Goal: Book appointment/travel/reservation

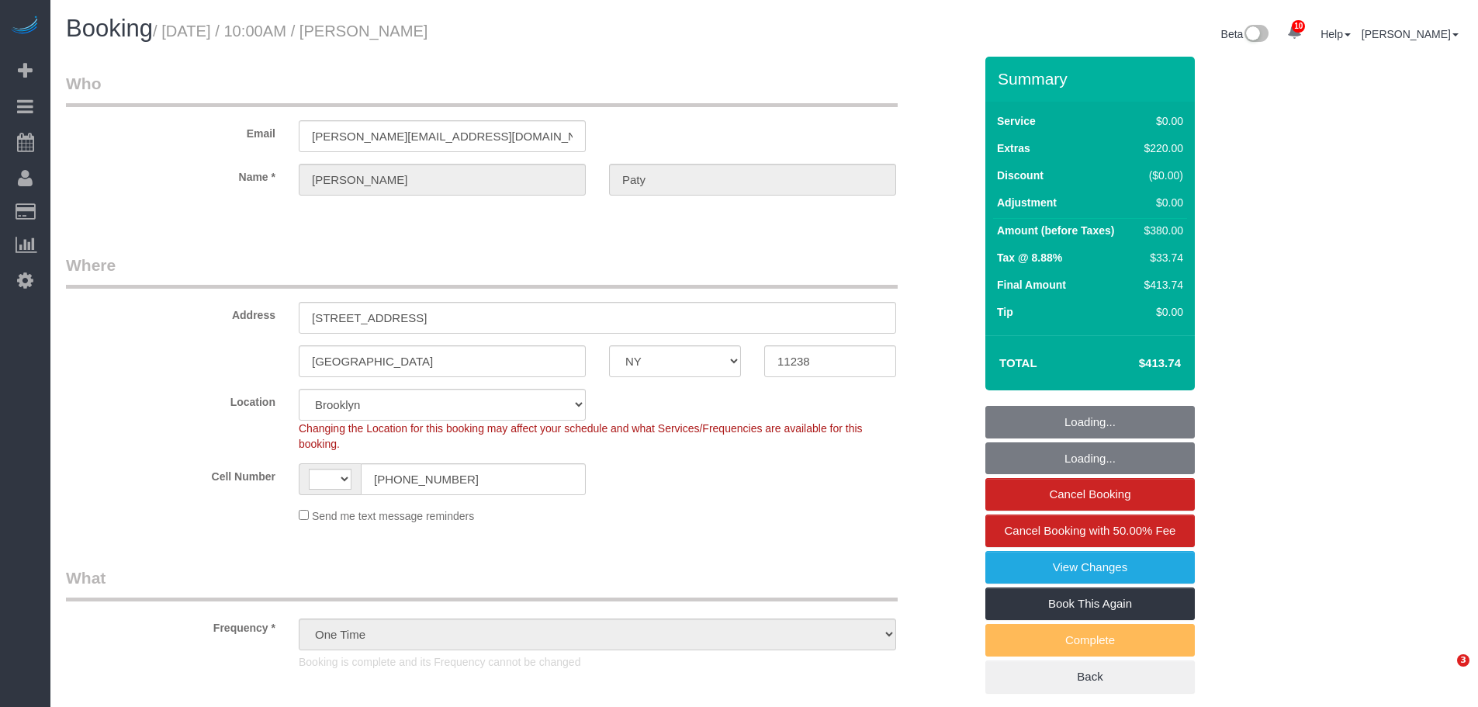
select select "NY"
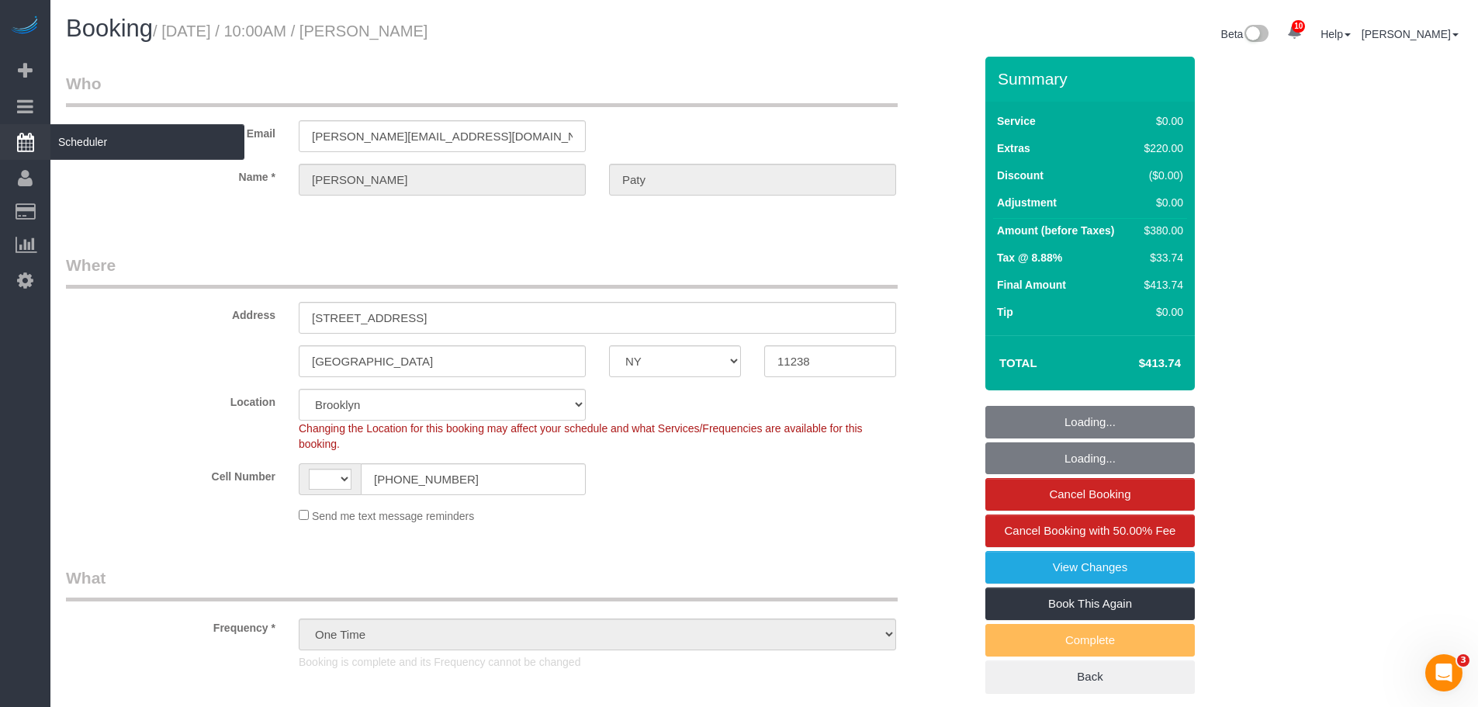
select select "string:[GEOGRAPHIC_DATA]"
select select "string:stripe-pm_1PtyvG4VGloSiKo7BLZDAN62"
select select "number:89"
select select "number:90"
select select "number:15"
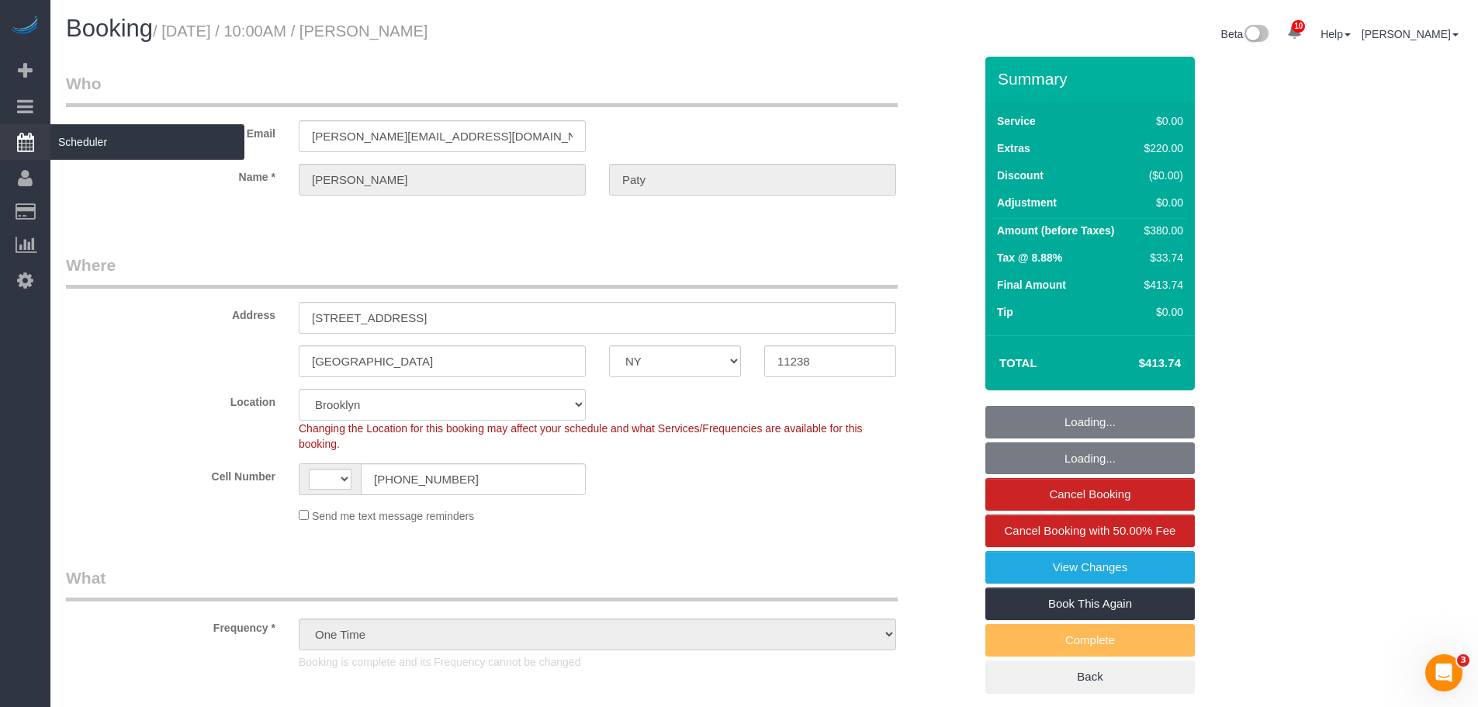
select select "number:5"
select select "spot1"
select select "object:992"
select select "1"
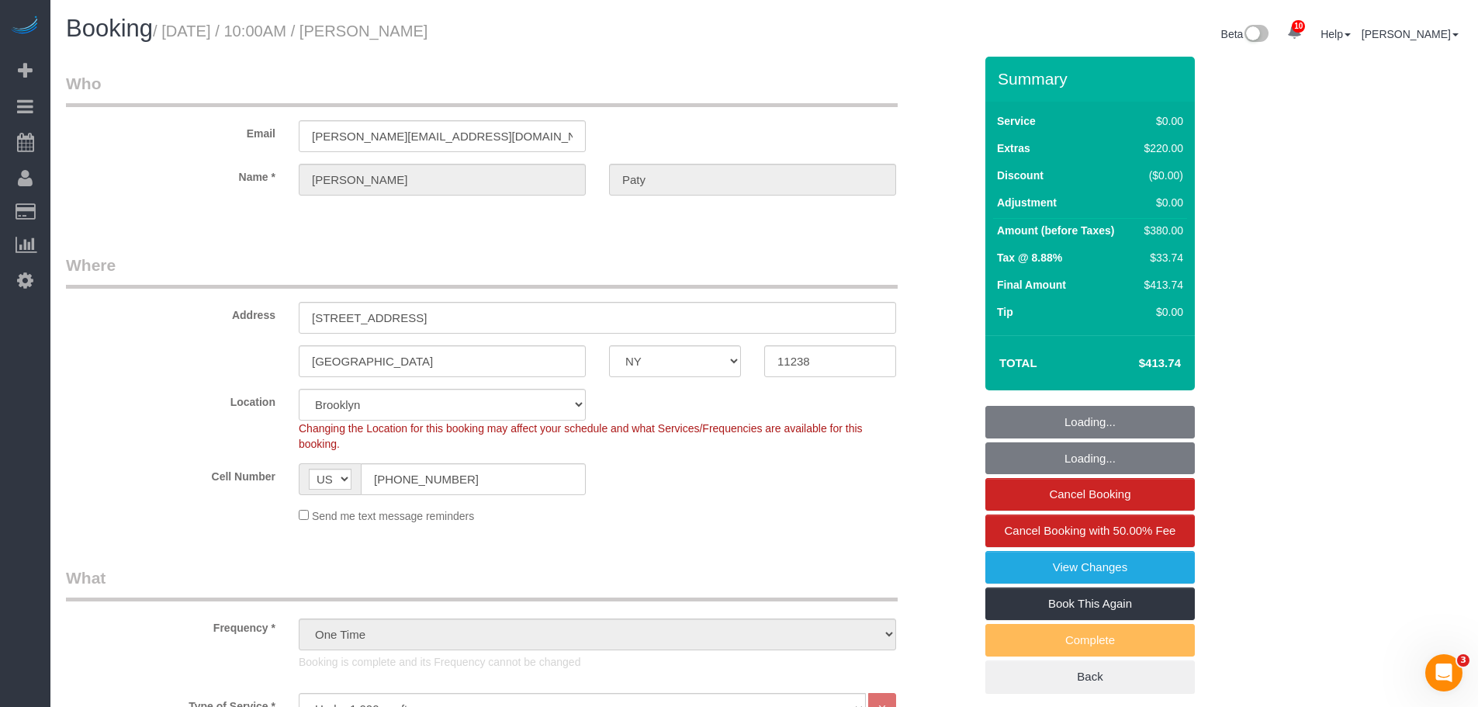
select select "1"
